Goal: Task Accomplishment & Management: Complete application form

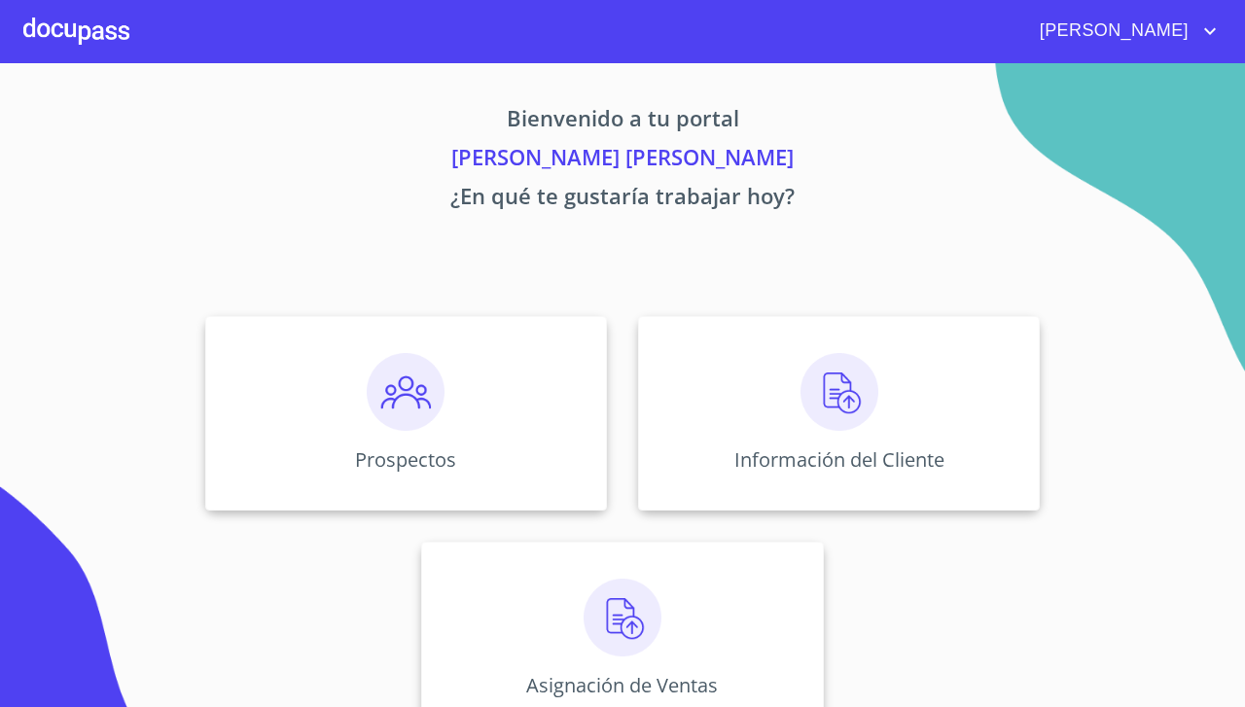
click at [839, 408] on img at bounding box center [840, 392] width 78 height 78
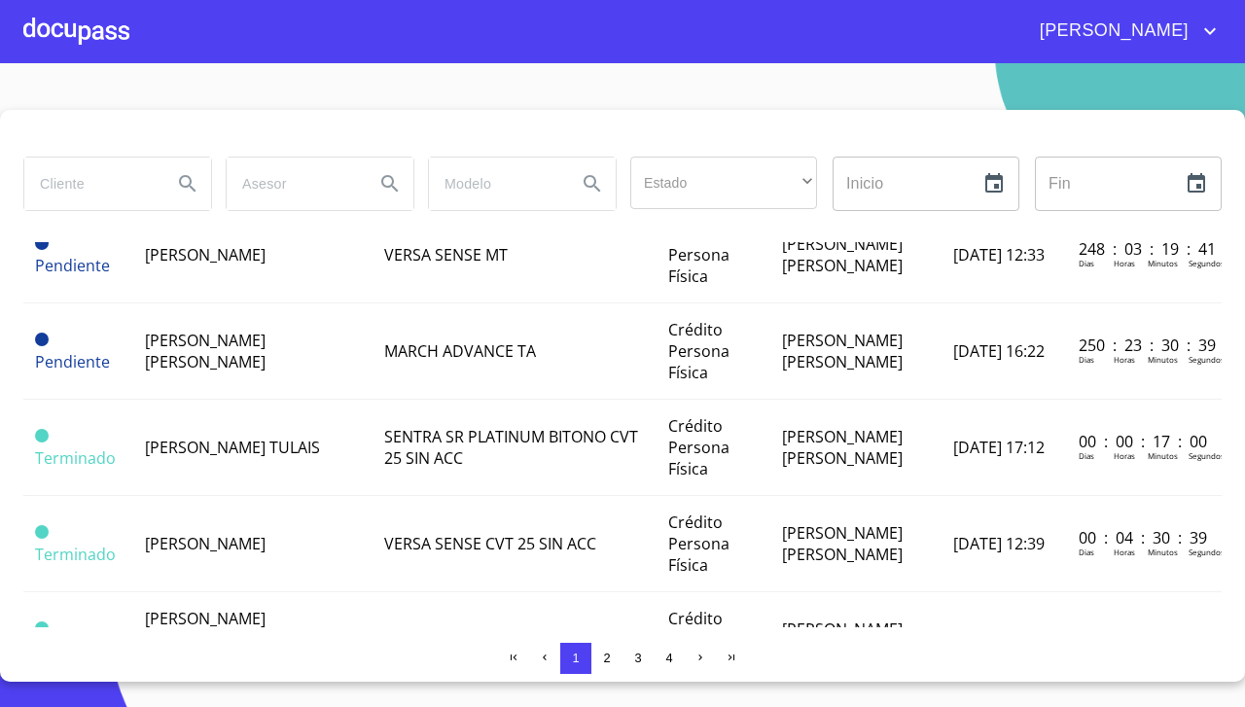
scroll to position [1141, 0]
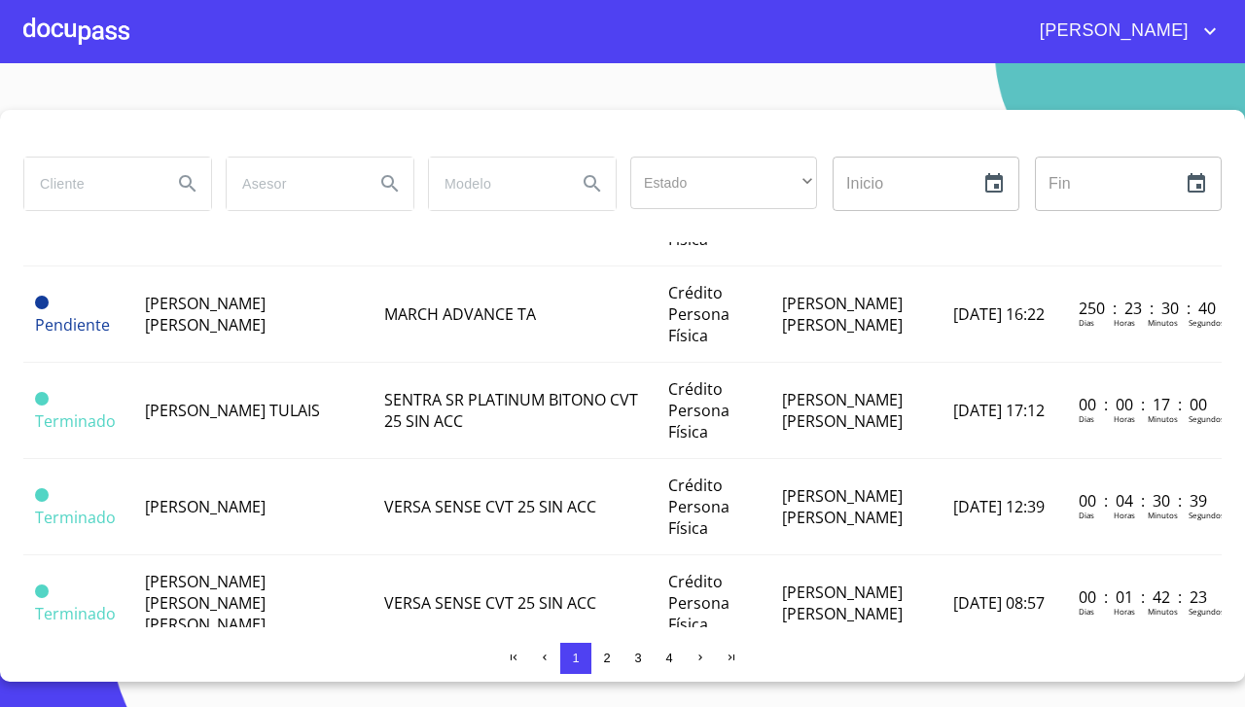
click at [191, 517] on span "[PERSON_NAME]" at bounding box center [205, 506] width 121 height 21
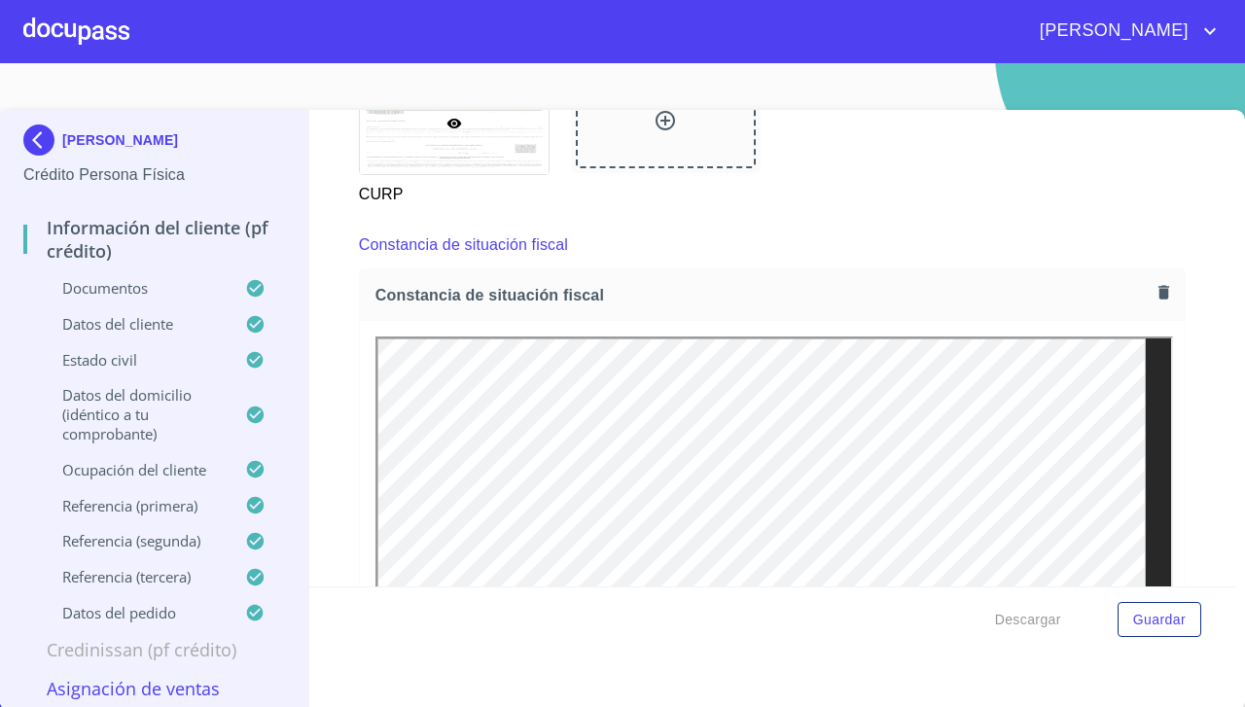
scroll to position [5107, 0]
click at [1155, 302] on icon "button" at bounding box center [1164, 292] width 18 height 18
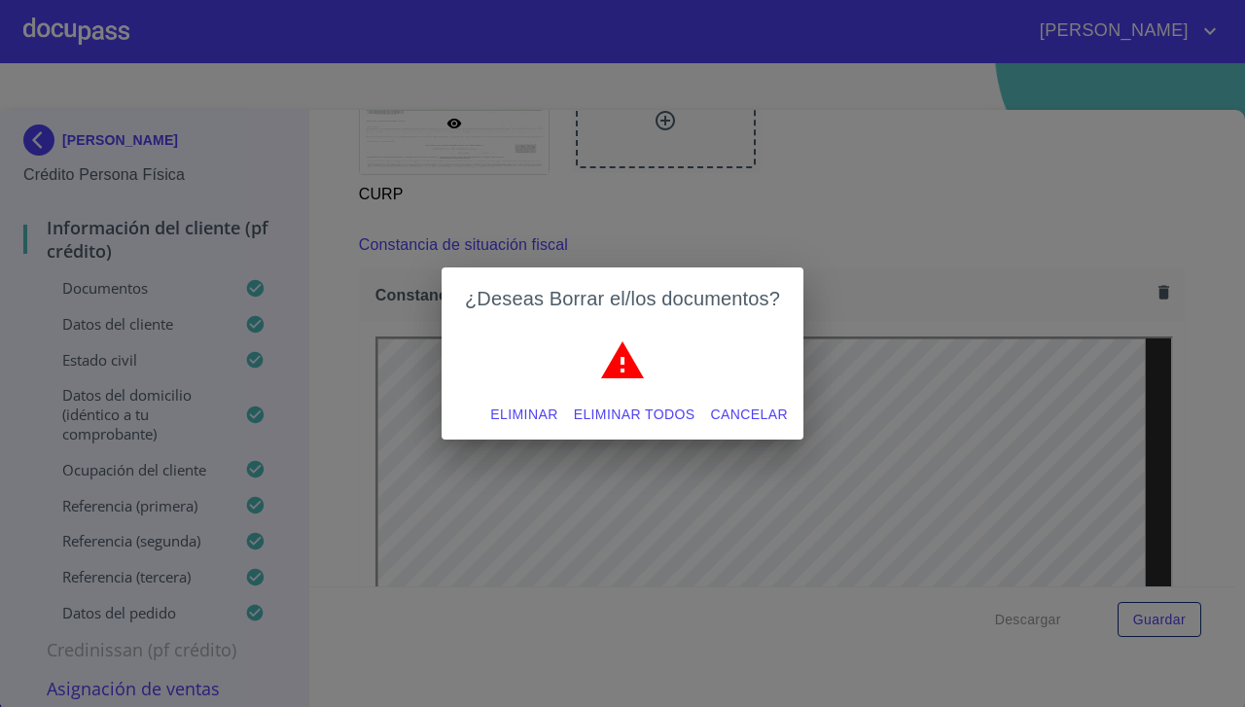
click at [762, 412] on span "Cancelar" at bounding box center [749, 415] width 77 height 24
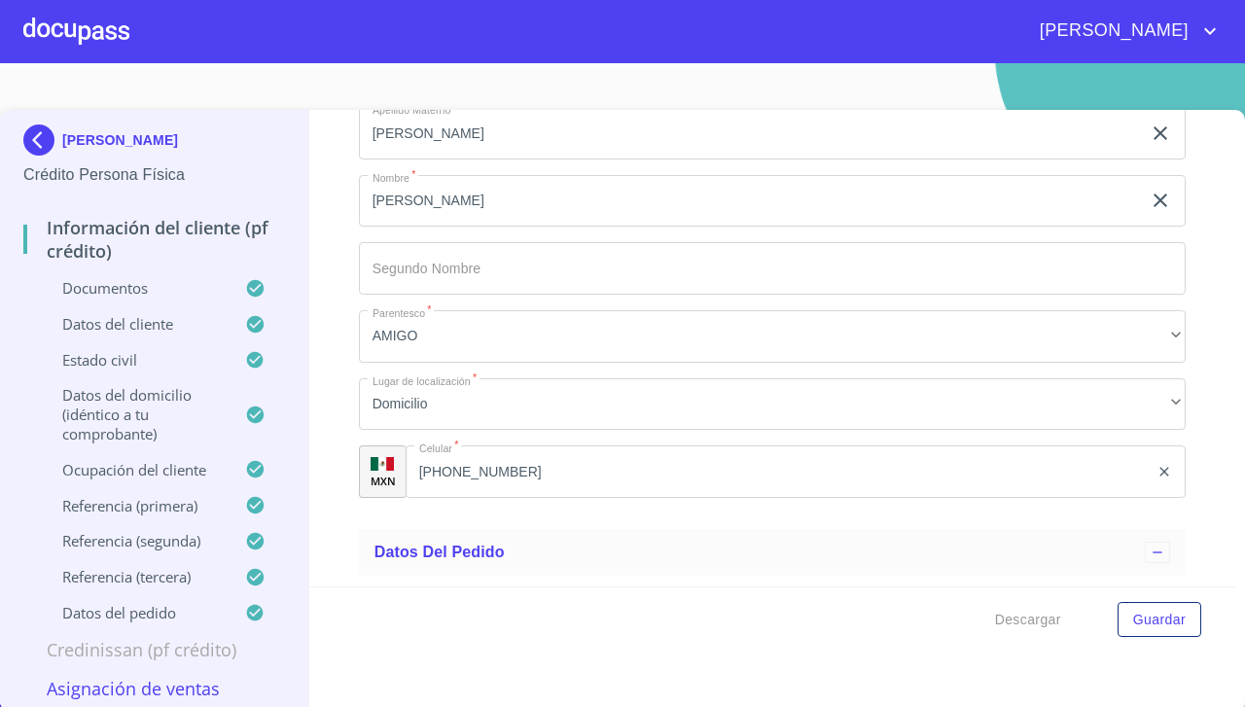
scroll to position [11161, 0]
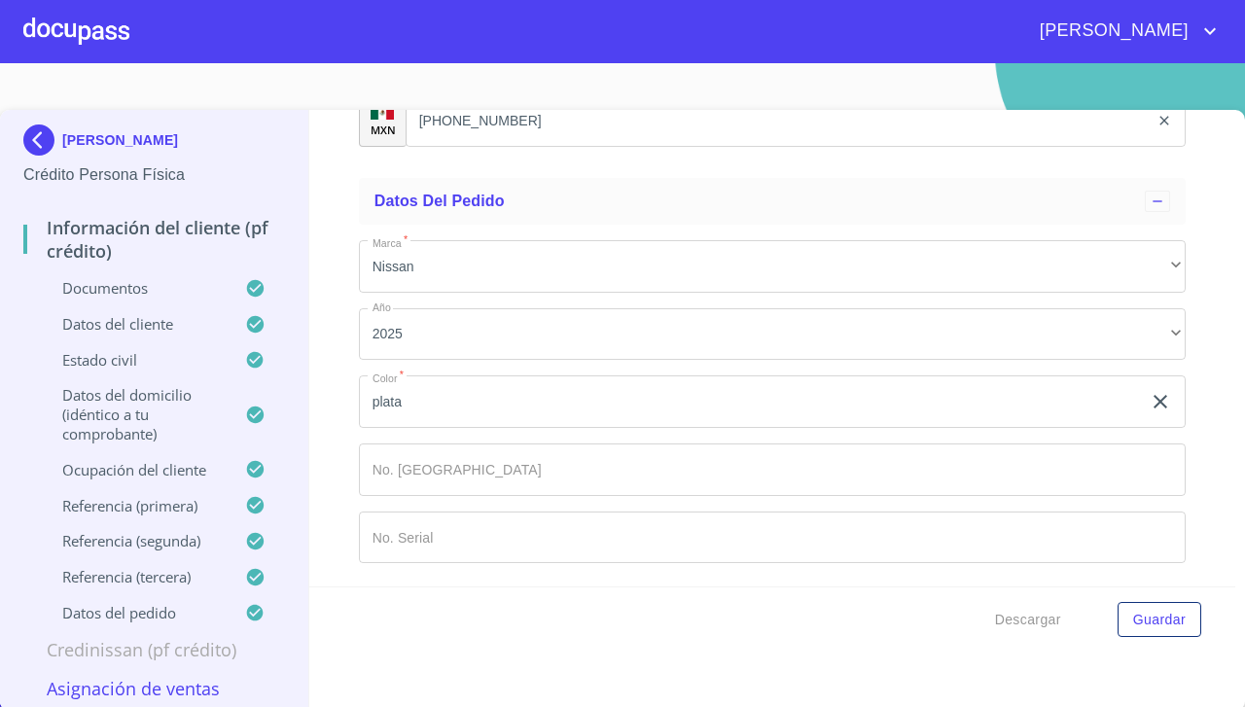
click at [86, 37] on div at bounding box center [76, 31] width 106 height 62
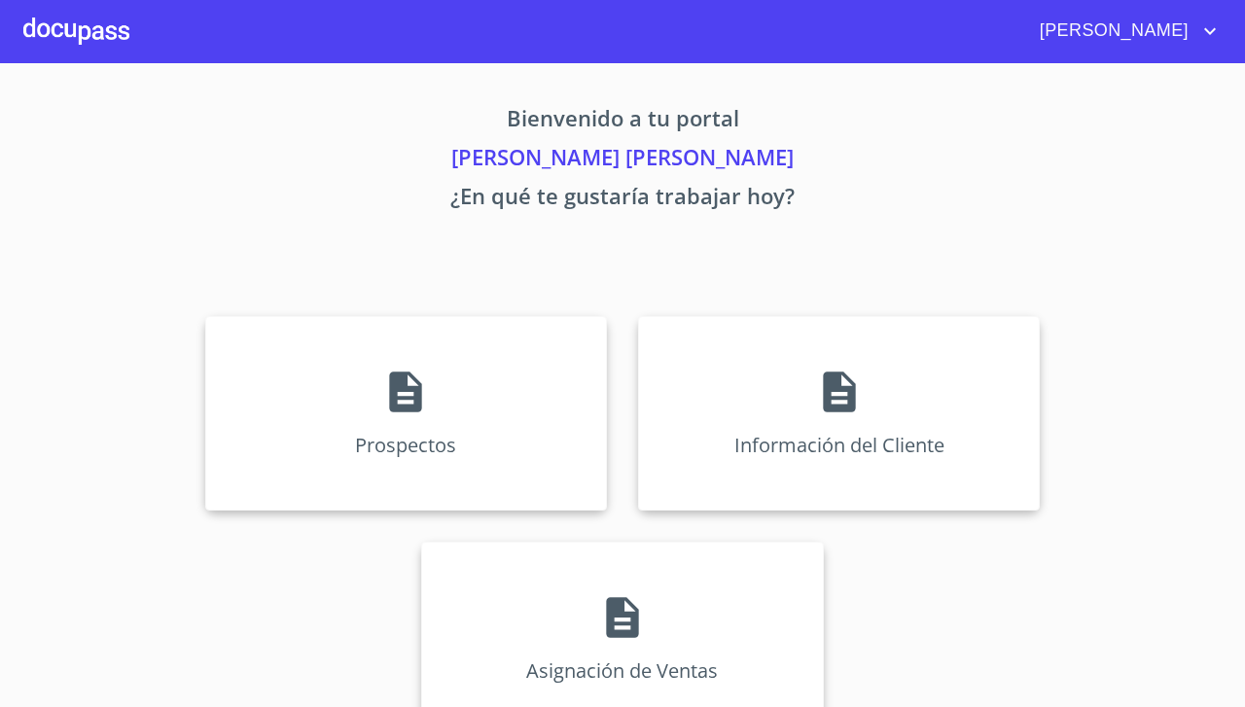
click at [667, 607] on div "Asignación de Ventas" at bounding box center [622, 639] width 402 height 195
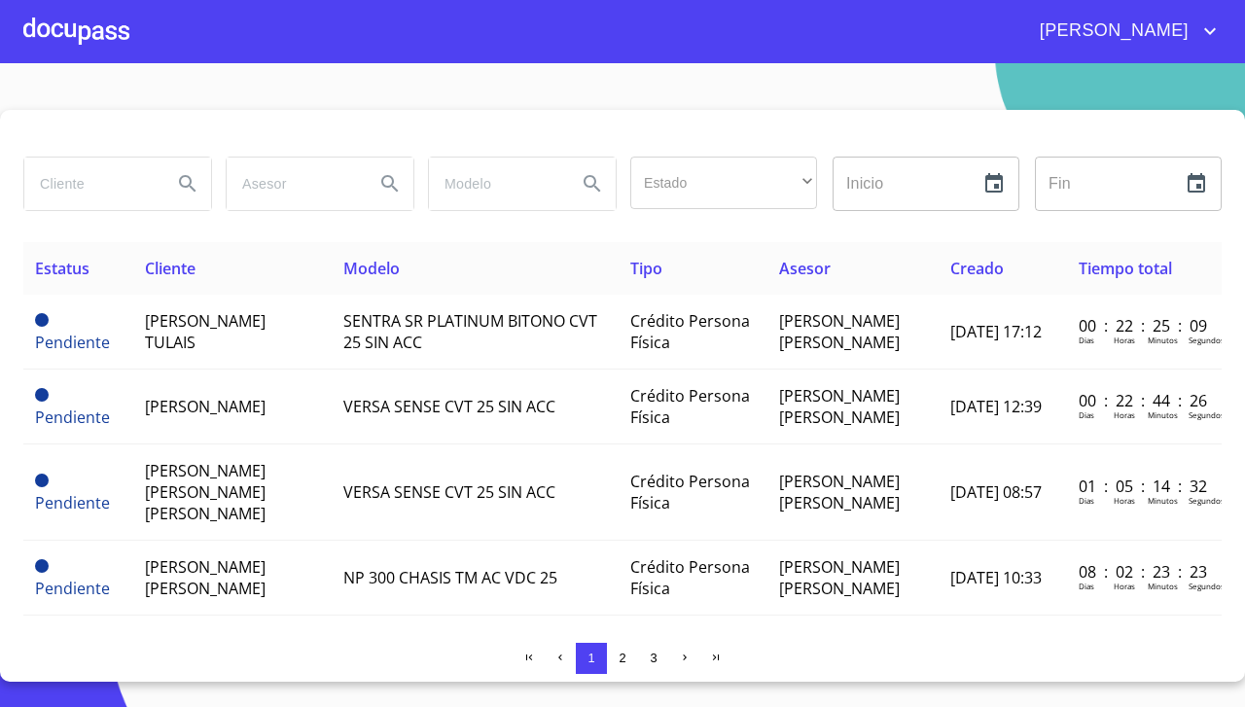
click at [181, 417] on span "[PERSON_NAME]" at bounding box center [205, 406] width 121 height 21
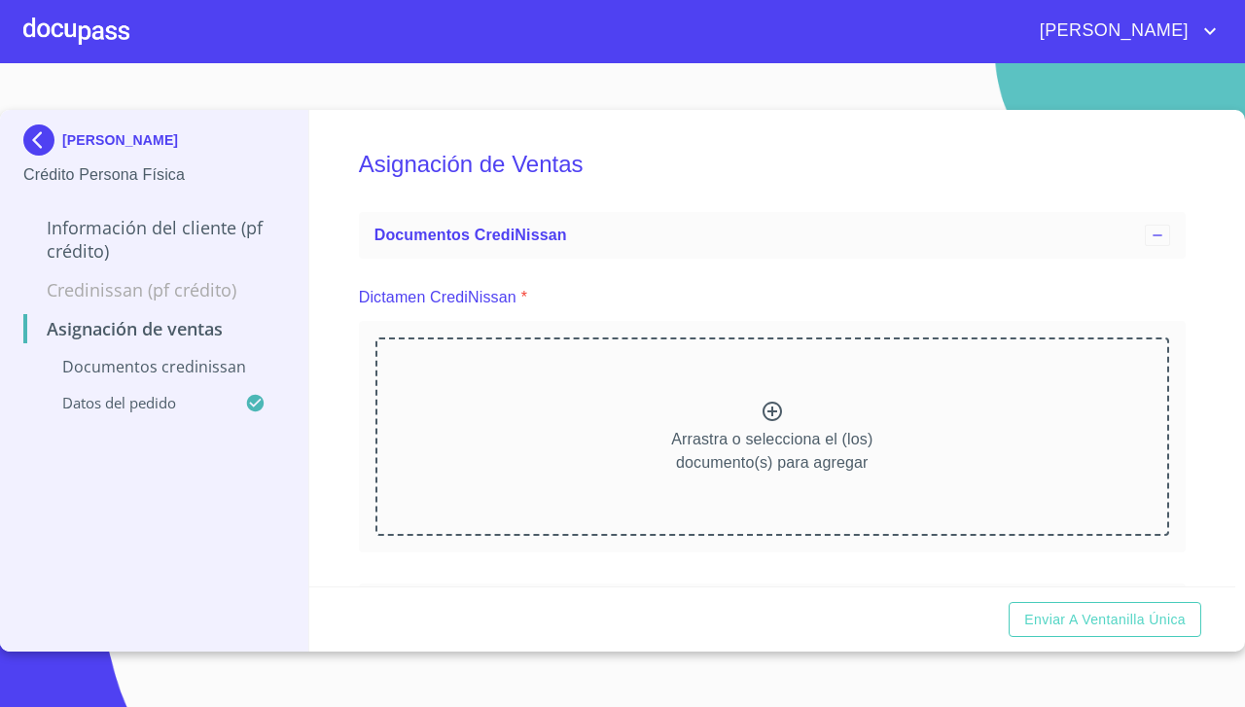
click at [776, 421] on div "Arrastra o selecciona el (los) documento(s) para agregar" at bounding box center [772, 437] width 794 height 198
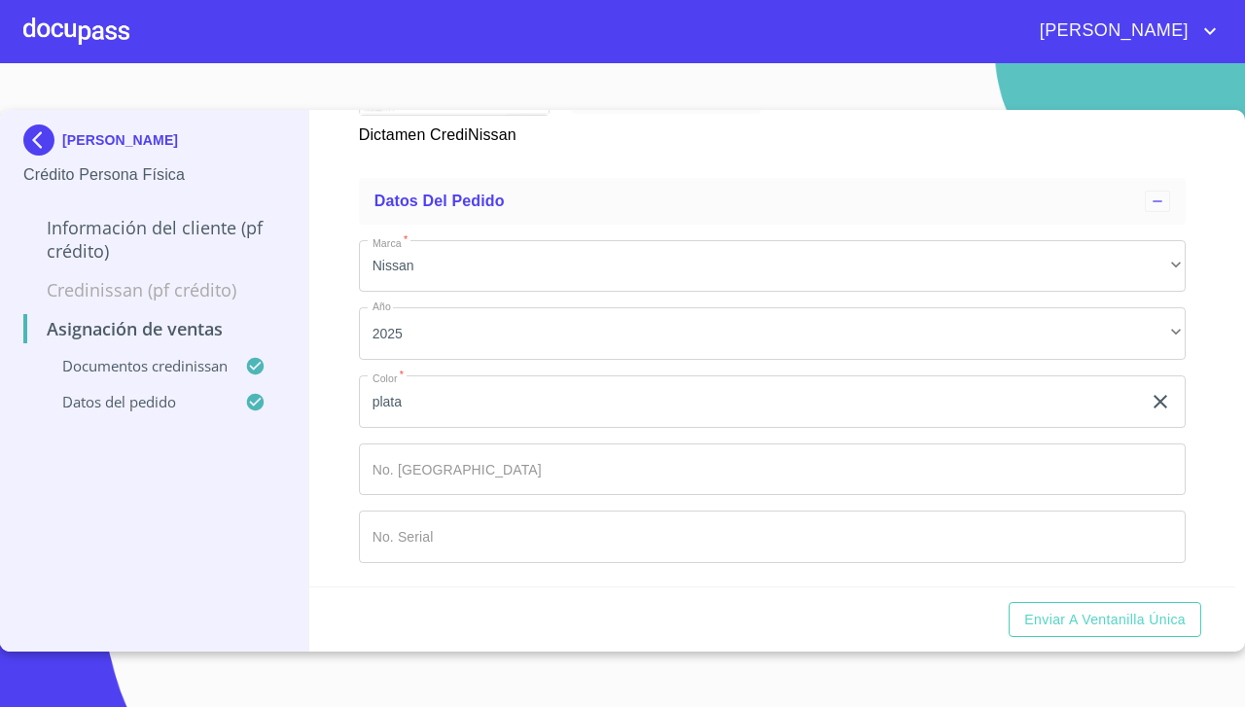
scroll to position [858, 0]
click at [1146, 631] on button "Enviar a Ventanilla única" at bounding box center [1105, 620] width 193 height 36
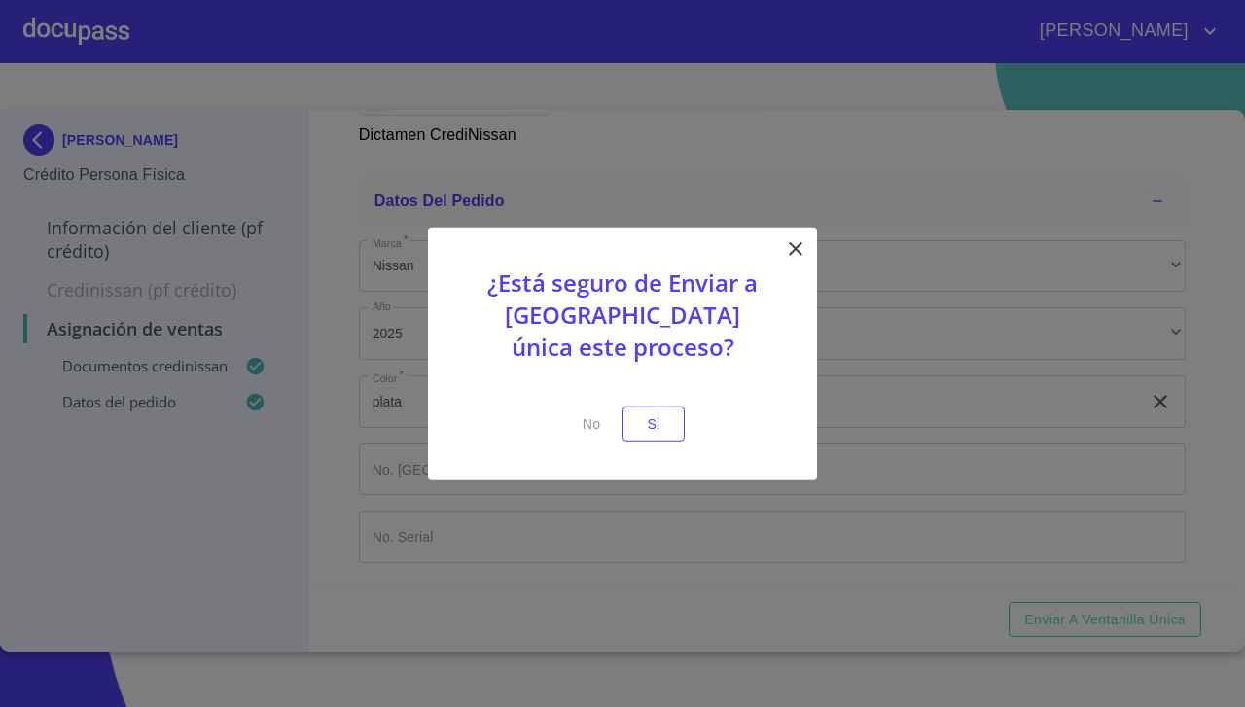
click at [671, 422] on button "Si" at bounding box center [654, 424] width 62 height 36
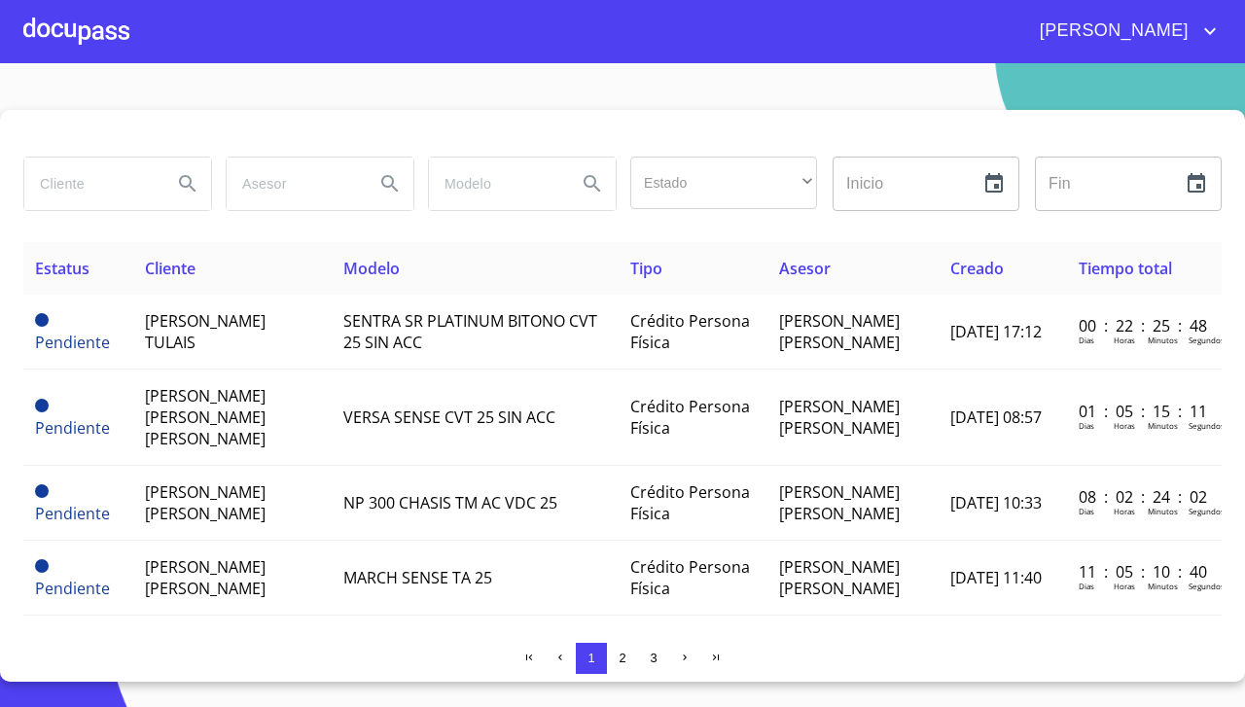
click at [106, 51] on div at bounding box center [76, 31] width 106 height 62
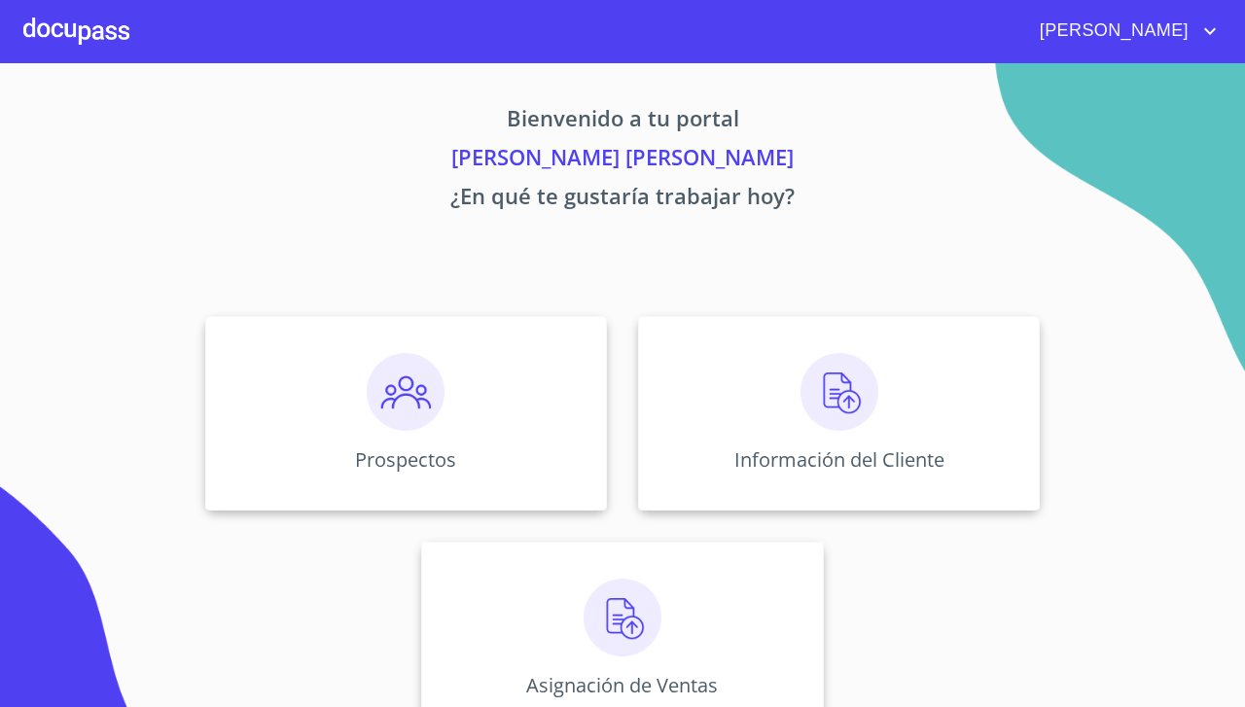
click at [828, 409] on img at bounding box center [840, 392] width 78 height 78
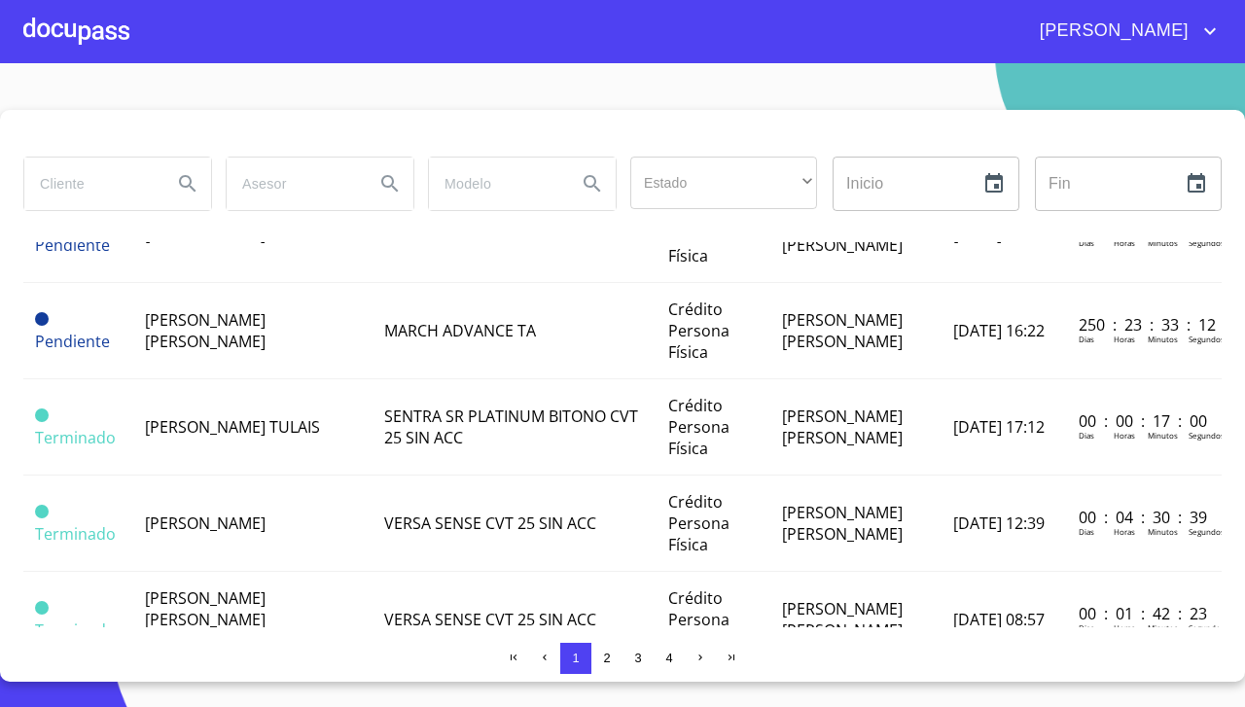
scroll to position [1132, 0]
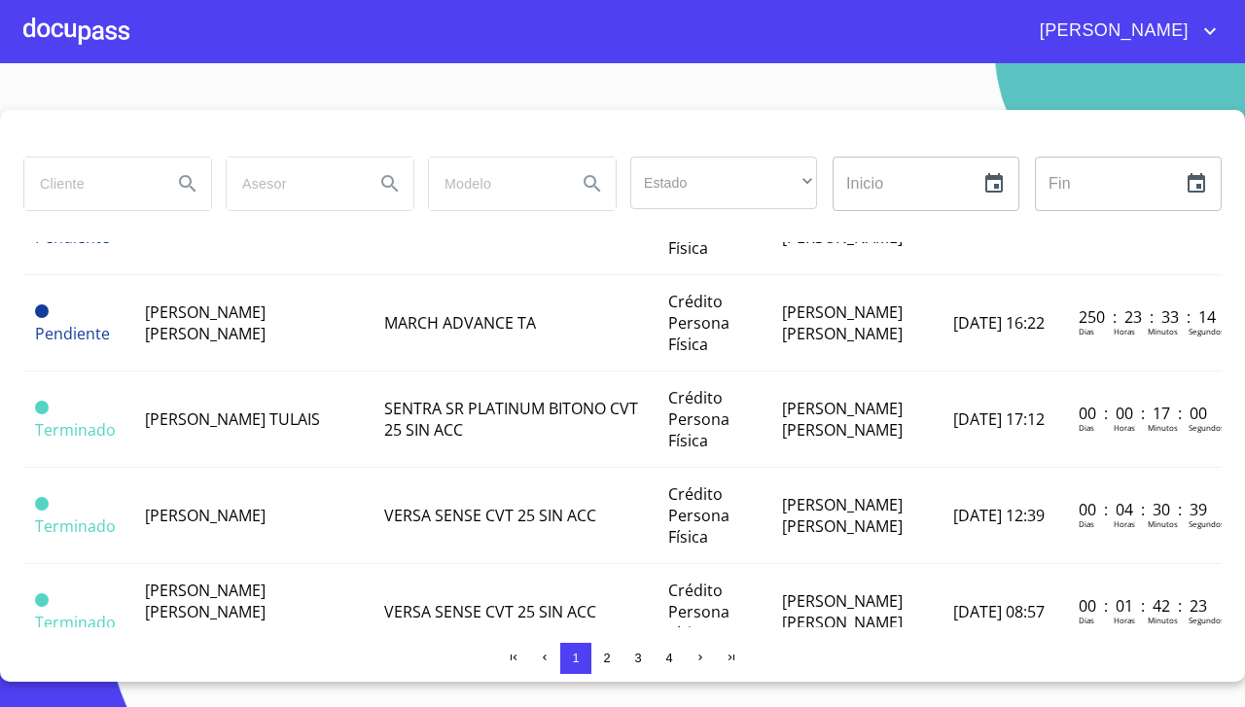
click at [384, 526] on span "VERSA SENSE CVT 25 SIN ACC" at bounding box center [490, 515] width 212 height 21
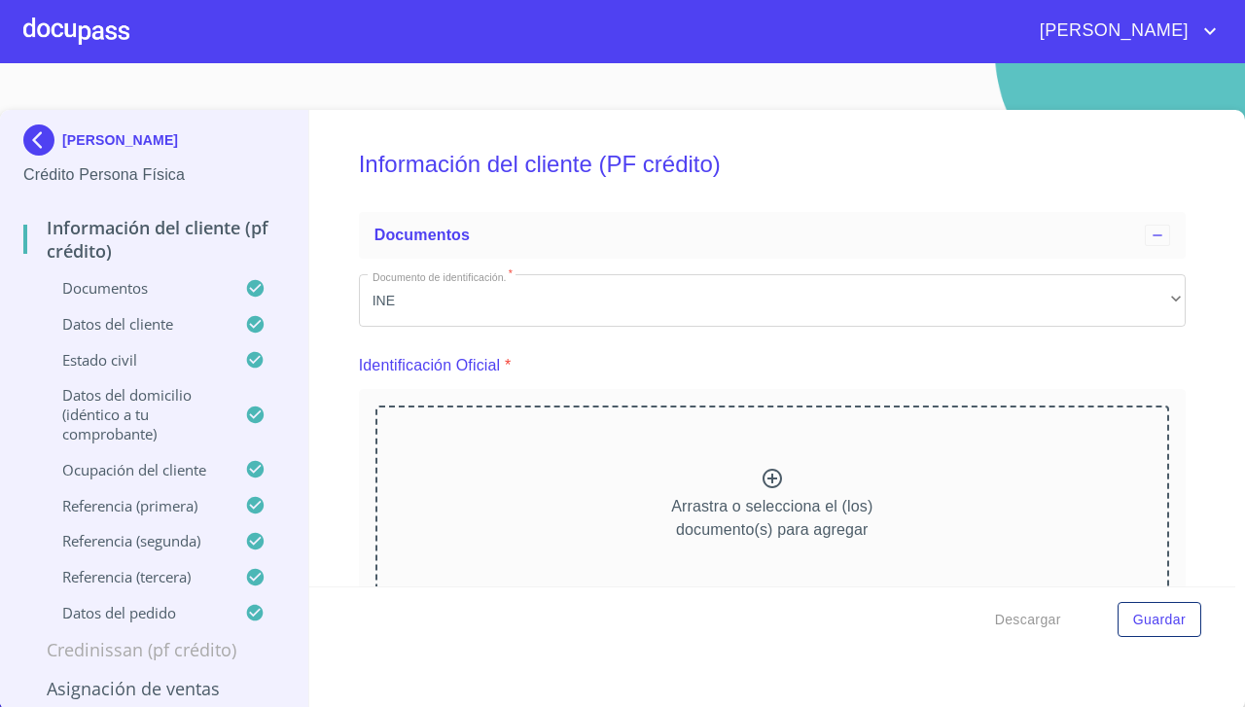
click at [182, 288] on p "Documentos" at bounding box center [134, 287] width 222 height 19
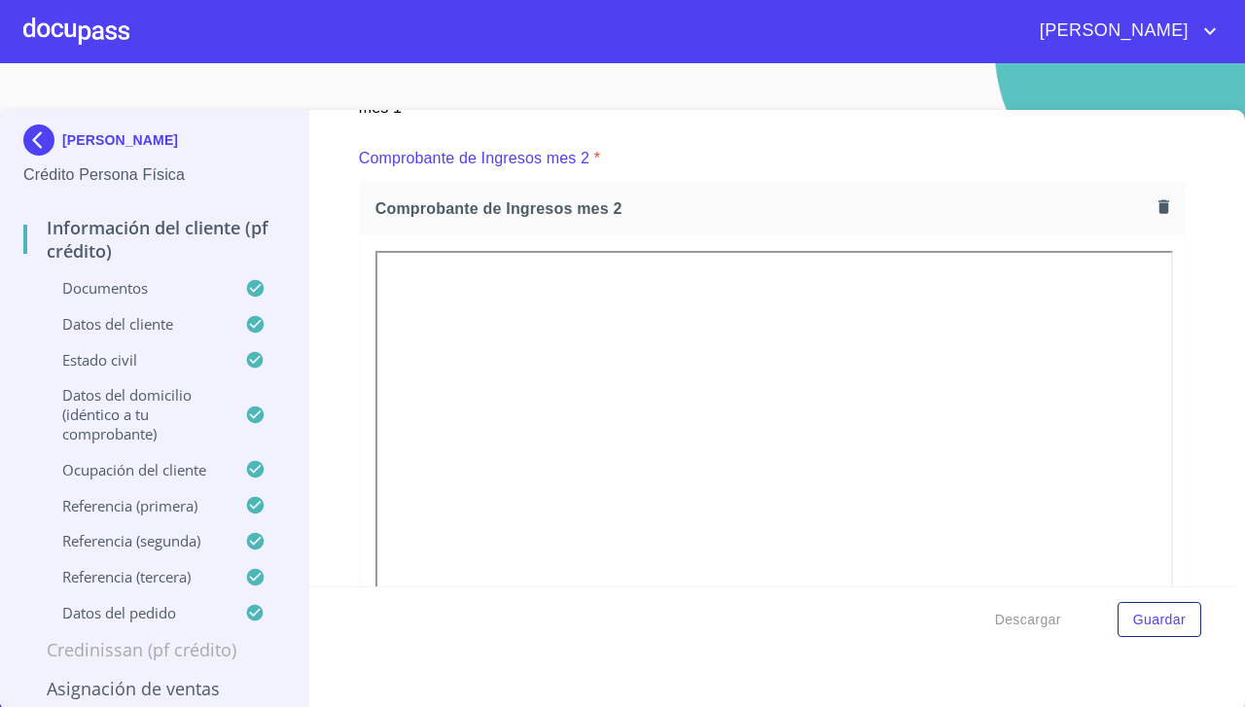
scroll to position [952, 0]
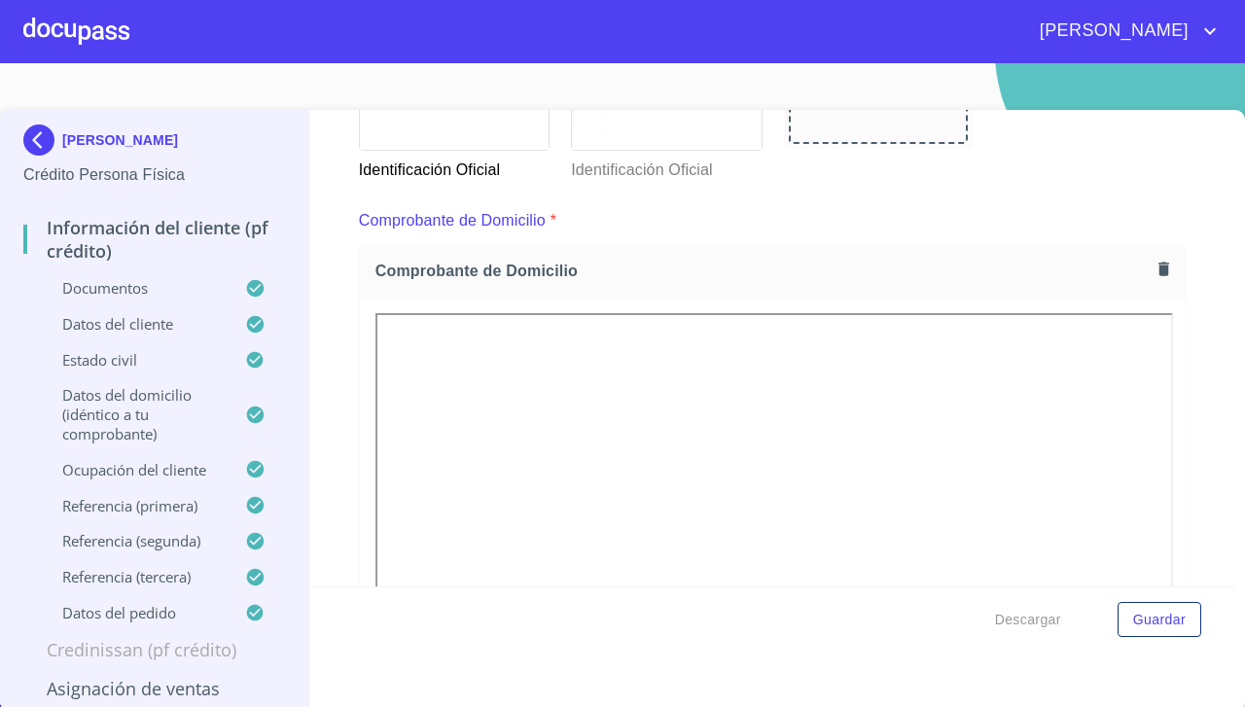
click at [1155, 274] on icon "button" at bounding box center [1164, 269] width 18 height 18
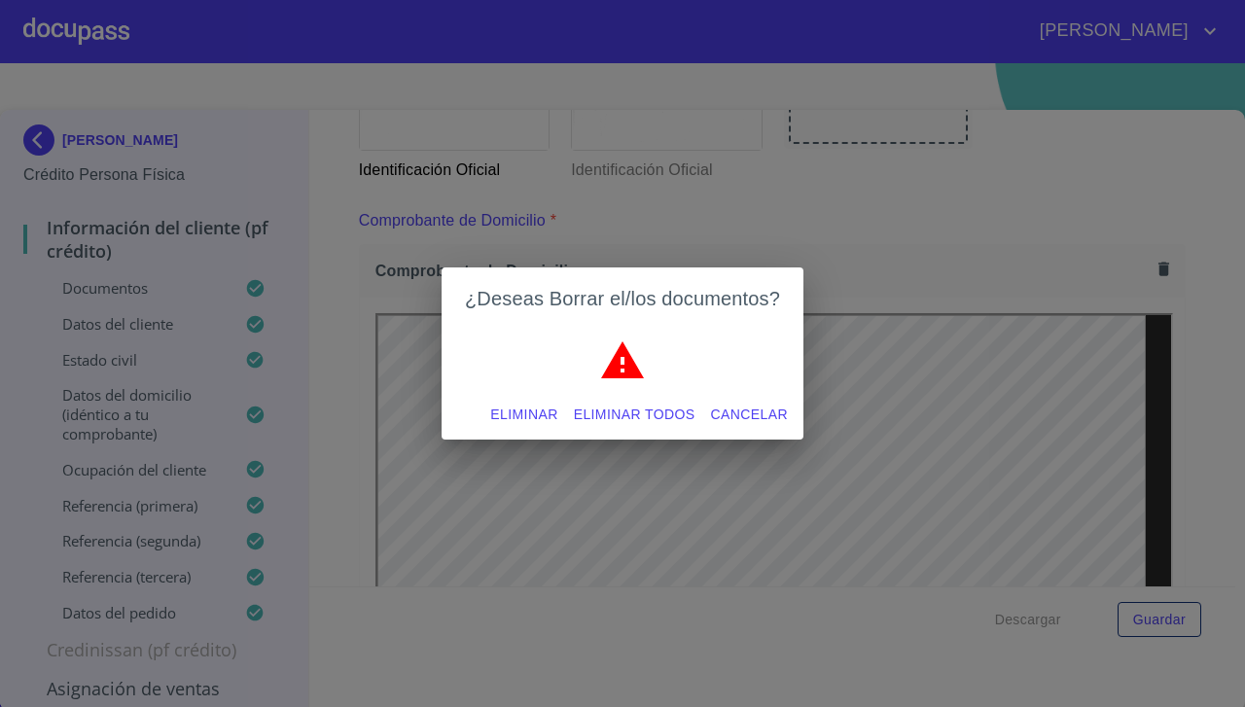
scroll to position [0, 0]
click at [537, 422] on span "Eliminar" at bounding box center [523, 415] width 67 height 24
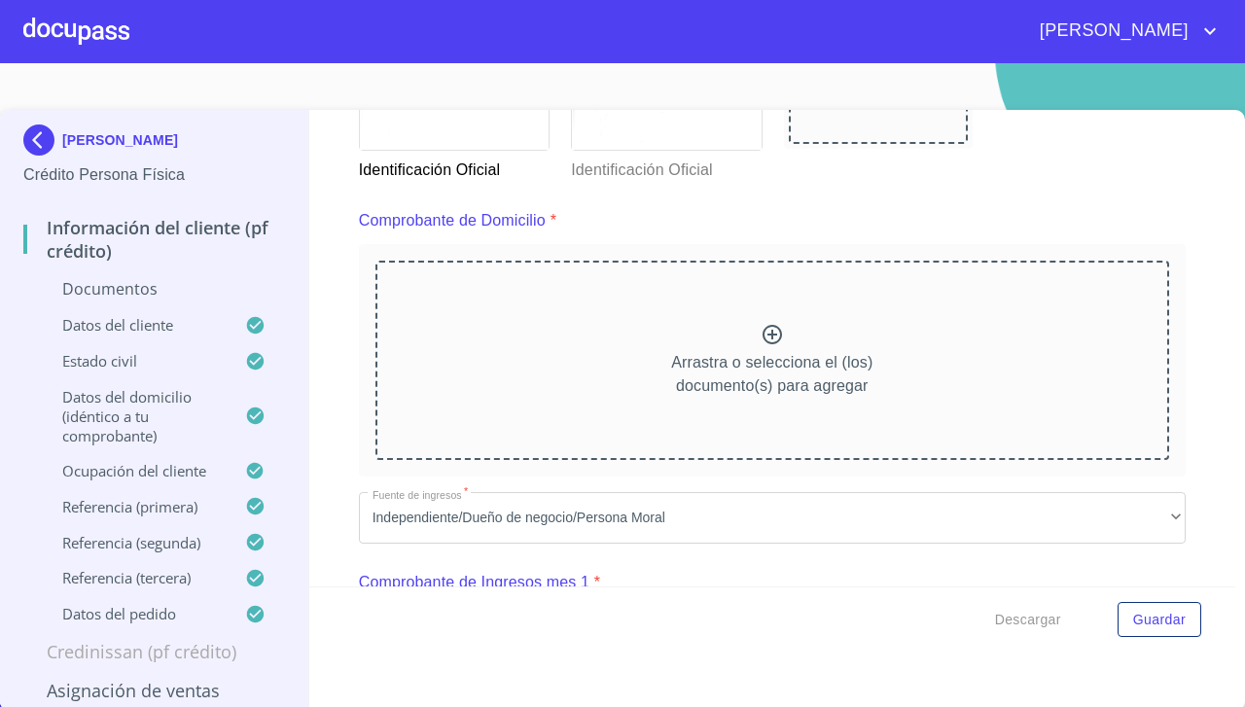
click at [734, 345] on div "Arrastra o selecciona el (los) documento(s) para agregar" at bounding box center [772, 360] width 794 height 198
click at [761, 338] on icon at bounding box center [772, 334] width 23 height 23
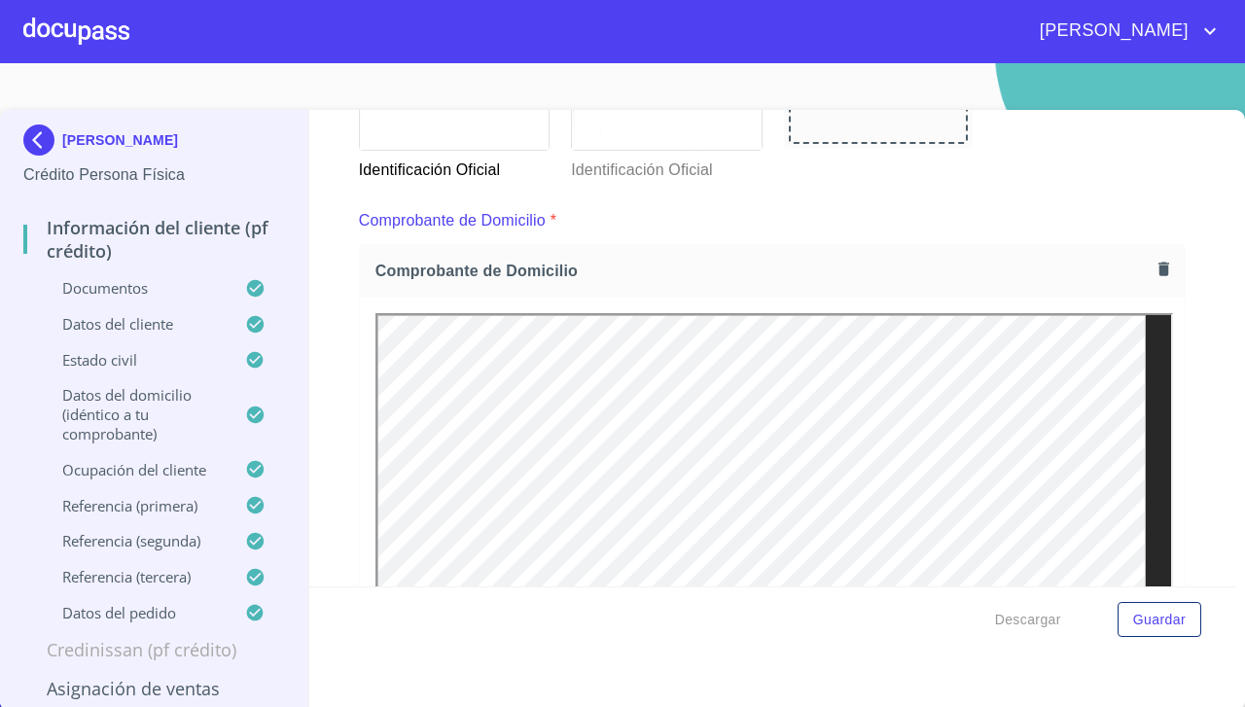
click at [1161, 624] on span "Guardar" at bounding box center [1159, 620] width 53 height 24
